Goal: Task Accomplishment & Management: Manage account settings

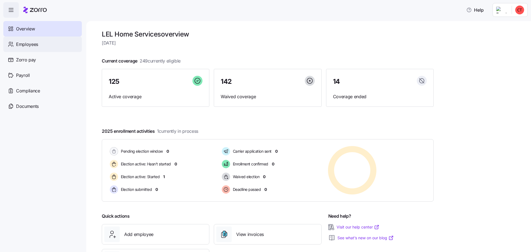
click at [23, 48] on div "Employees" at bounding box center [42, 44] width 79 height 15
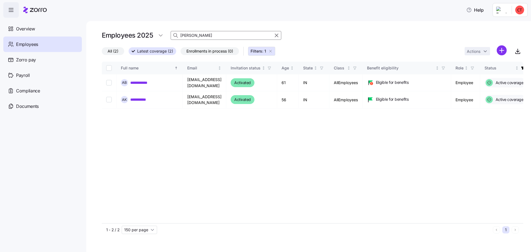
click at [193, 36] on input "[PERSON_NAME]" at bounding box center [226, 35] width 111 height 9
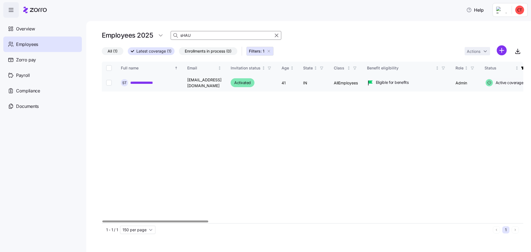
type input "sHAU"
click at [151, 81] on link "**********" at bounding box center [146, 83] width 33 height 6
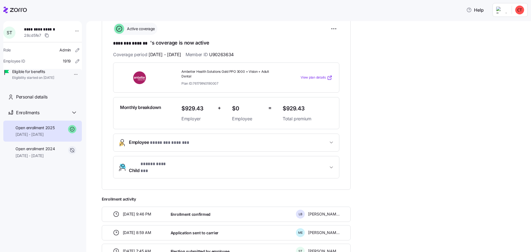
scroll to position [111, 0]
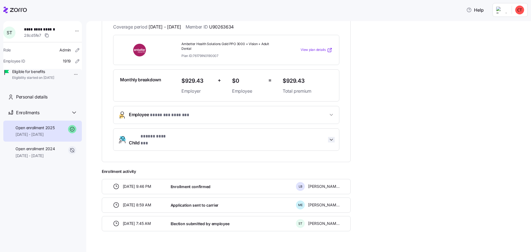
click at [333, 137] on icon "button" at bounding box center [332, 140] width 6 height 6
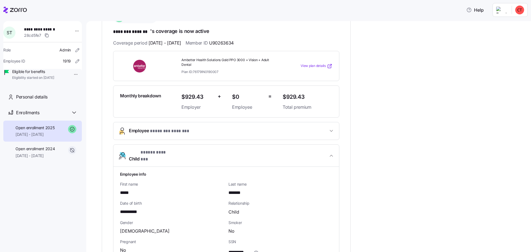
scroll to position [12, 0]
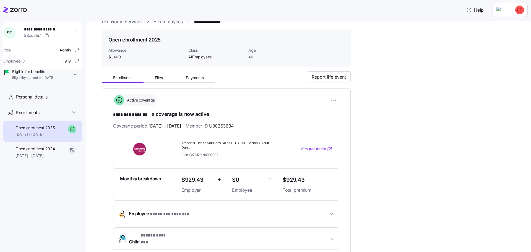
click at [304, 150] on span "View plan details" at bounding box center [313, 148] width 25 height 5
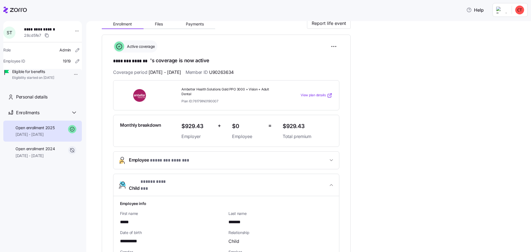
scroll to position [67, 0]
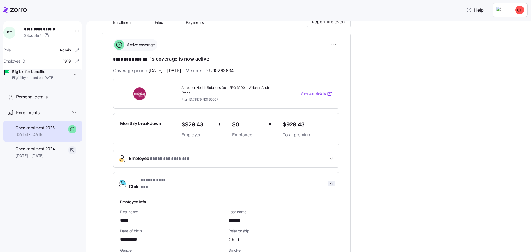
click at [329, 182] on icon "button" at bounding box center [332, 184] width 6 height 6
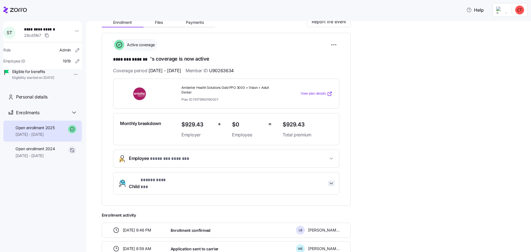
click at [330, 181] on icon "button" at bounding box center [332, 184] width 6 height 6
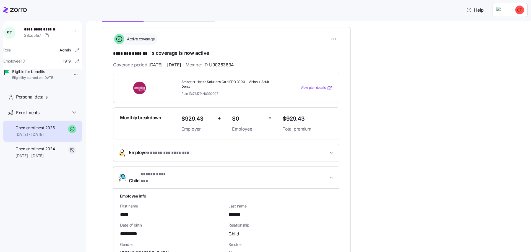
scroll to position [12, 0]
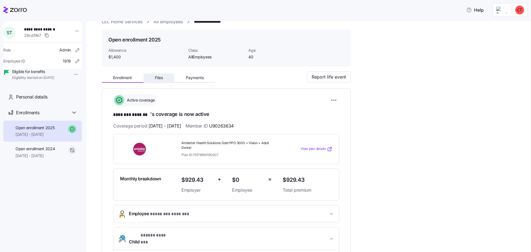
click at [164, 77] on button "Files" at bounding box center [159, 78] width 31 height 8
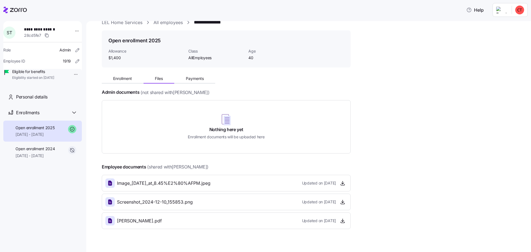
scroll to position [21, 0]
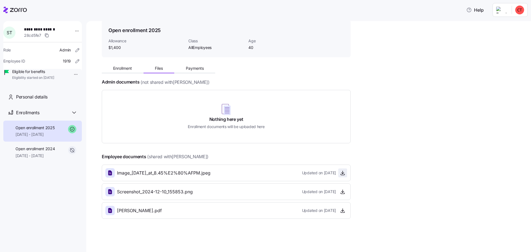
click at [343, 174] on icon "button" at bounding box center [343, 173] width 6 height 6
click at [344, 192] on icon "button" at bounding box center [343, 192] width 6 height 6
click at [120, 68] on span "Enrollment" at bounding box center [122, 68] width 19 height 4
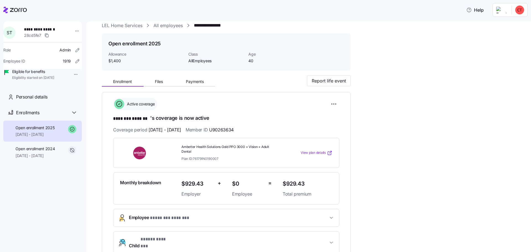
scroll to position [7, 0]
drag, startPoint x: 256, startPoint y: 128, endPoint x: 115, endPoint y: 131, distance: 141.1
click at [115, 131] on div "Coverage period [DATE] - [DATE] Member ID U90263634" at bounding box center [226, 130] width 226 height 7
copy div "Coverage period [DATE] - [DATE] Member ID U90263634"
drag, startPoint x: 226, startPoint y: 158, endPoint x: 182, endPoint y: 160, distance: 44.3
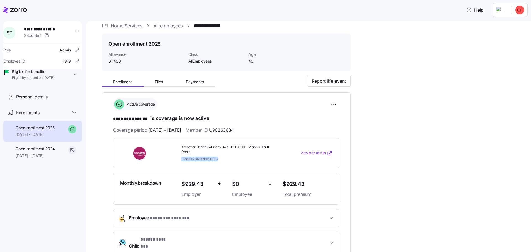
click at [182, 160] on div "Plan ID: 76179IN0190007" at bounding box center [229, 159] width 97 height 5
copy span "Plan ID: 76179IN0190007"
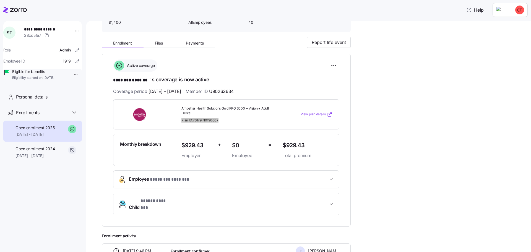
scroll to position [35, 0]
